Goal: Transaction & Acquisition: Purchase product/service

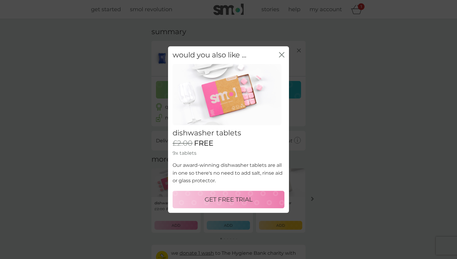
click at [207, 169] on p "Our award-winning dishwasher tablets are all in one so there's no need to add s…" at bounding box center [229, 173] width 112 height 23
click at [281, 54] on icon "close" at bounding box center [281, 54] width 5 height 5
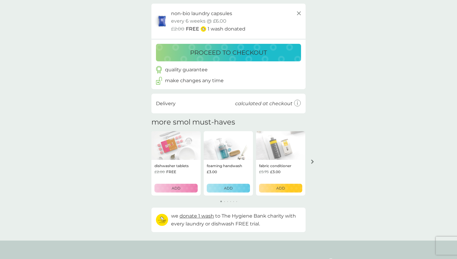
scroll to position [41, 0]
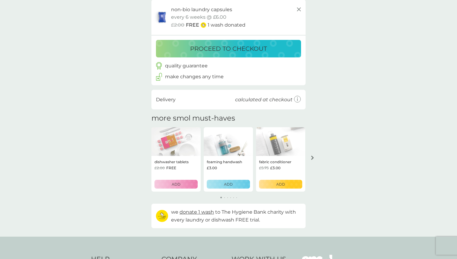
click at [278, 185] on p "ADD" at bounding box center [280, 184] width 9 height 6
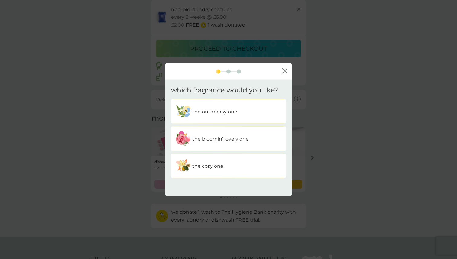
click at [251, 112] on div "the outdoorsy one" at bounding box center [229, 111] width 106 height 15
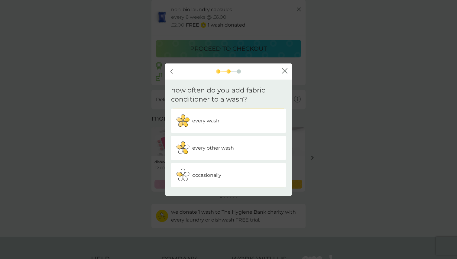
click at [246, 117] on div "every wash" at bounding box center [229, 120] width 106 height 15
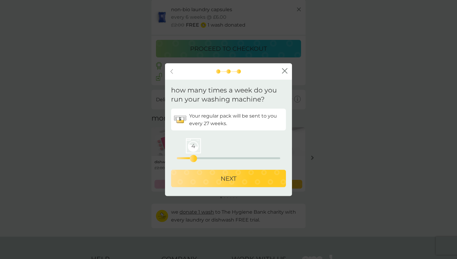
drag, startPoint x: 177, startPoint y: 158, endPoint x: 192, endPoint y: 160, distance: 15.2
click at [193, 160] on div "4" at bounding box center [193, 159] width 2 height 2
click at [201, 173] on button "NEXT" at bounding box center [228, 179] width 115 height 18
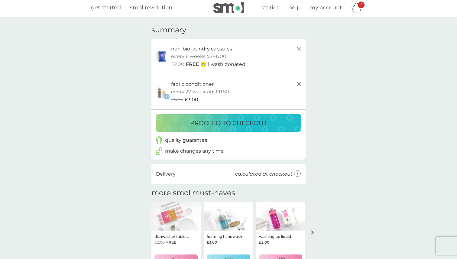
scroll to position [0, 0]
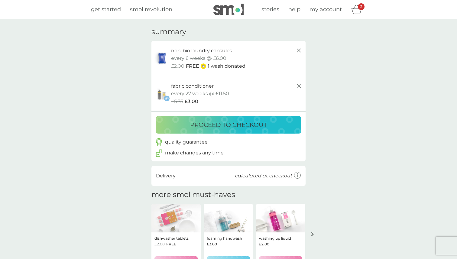
click at [207, 123] on p "proceed to checkout" at bounding box center [228, 125] width 77 height 10
